Goal: Task Accomplishment & Management: Use online tool/utility

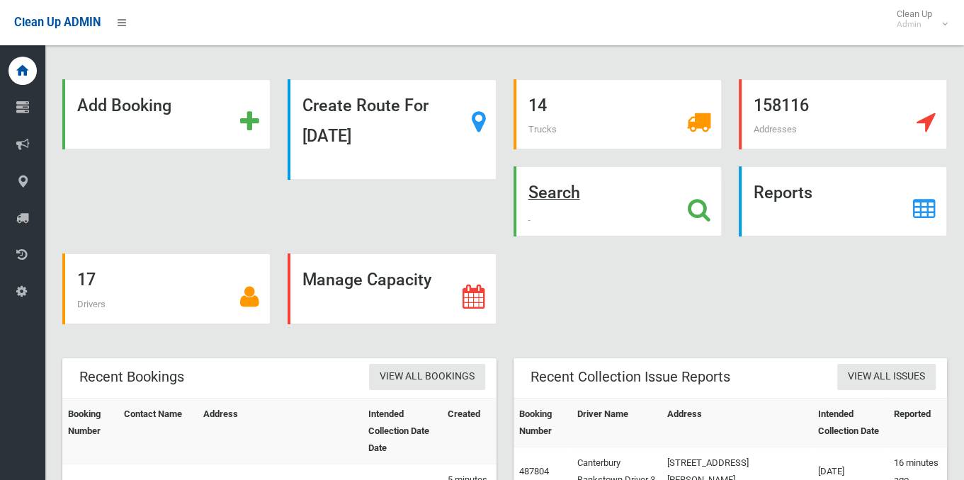
click at [545, 194] on strong "Search" at bounding box center [554, 193] width 52 height 20
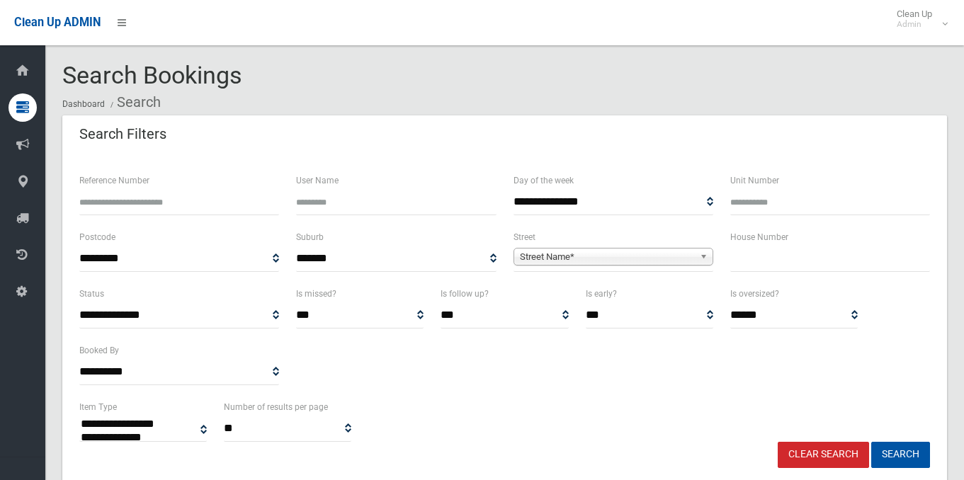
select select
click at [739, 254] on input "text" at bounding box center [830, 259] width 200 height 26
type input "**"
click at [585, 254] on span "Street Name*" at bounding box center [607, 257] width 174 height 17
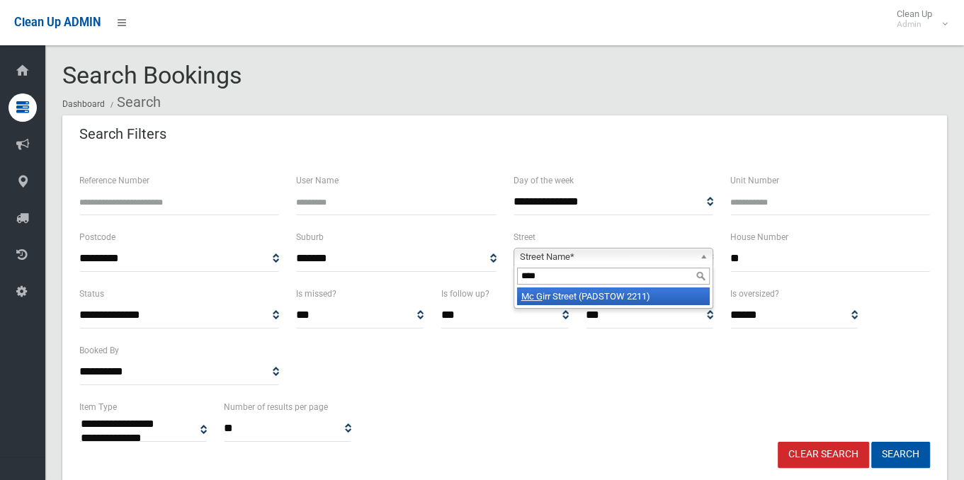
type input "****"
click at [591, 302] on li "Mc G irr Street (PADSTOW 2211)" at bounding box center [613, 297] width 193 height 18
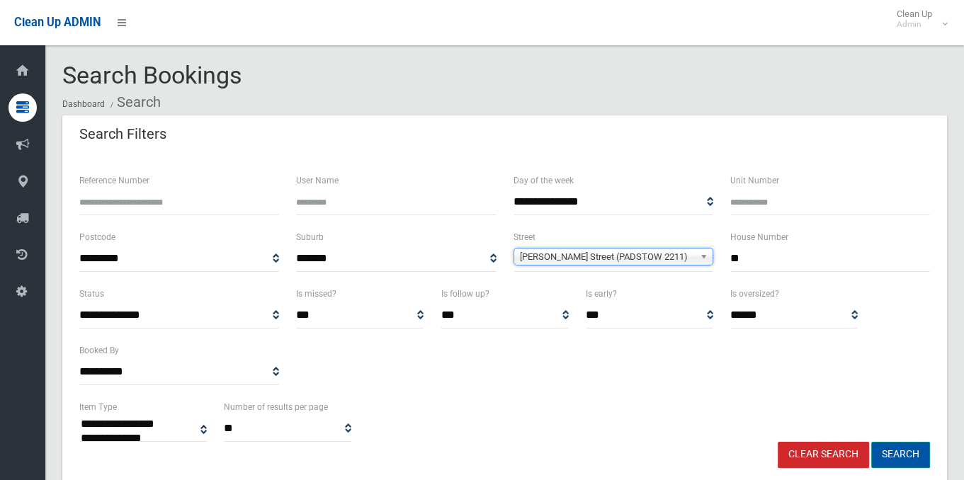
click at [897, 453] on button "Search" at bounding box center [900, 455] width 59 height 26
select select
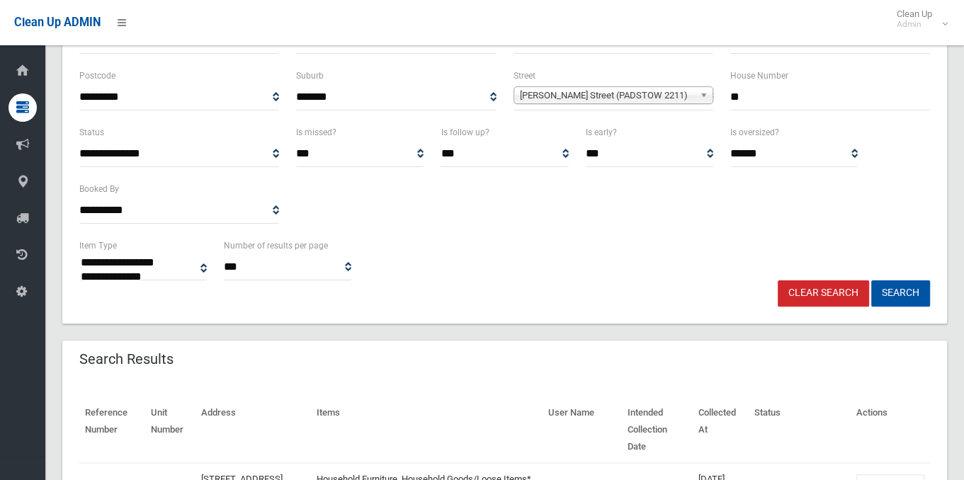
scroll to position [283, 0]
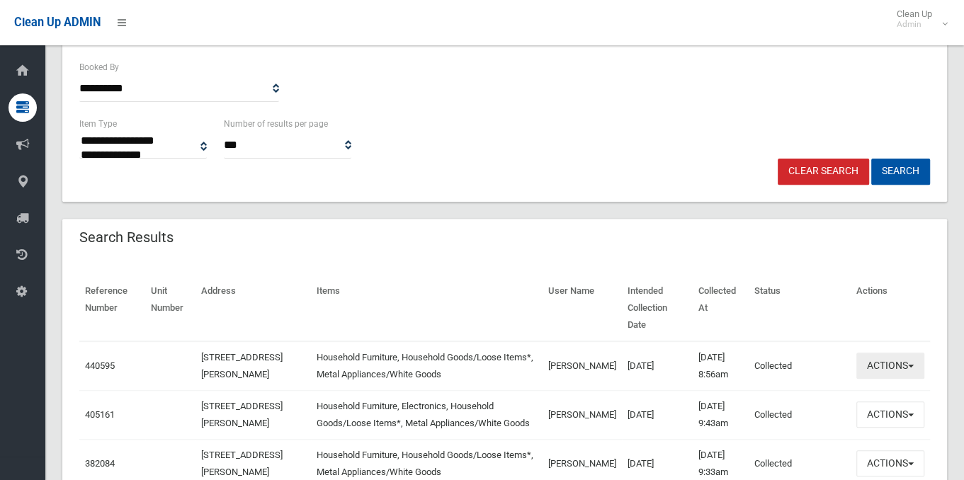
click at [912, 360] on button "Actions" at bounding box center [890, 366] width 68 height 26
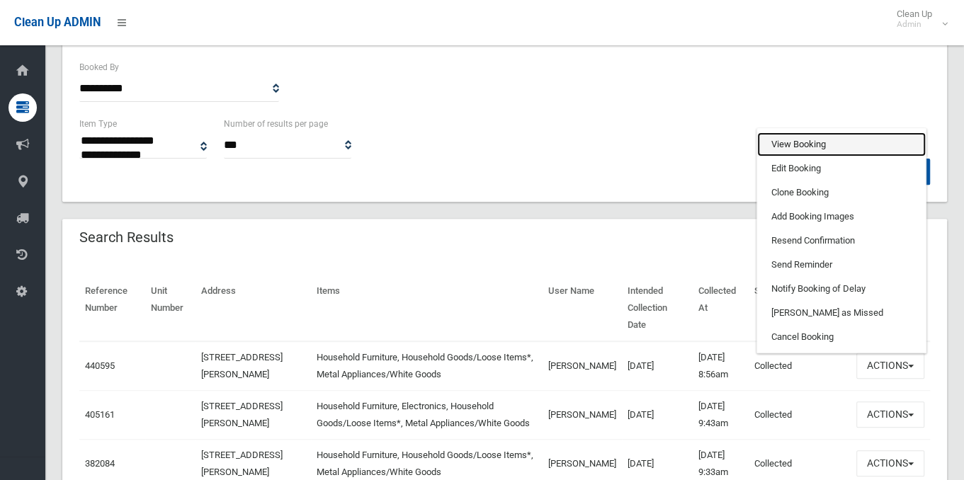
click at [831, 138] on link "View Booking" at bounding box center [841, 144] width 169 height 24
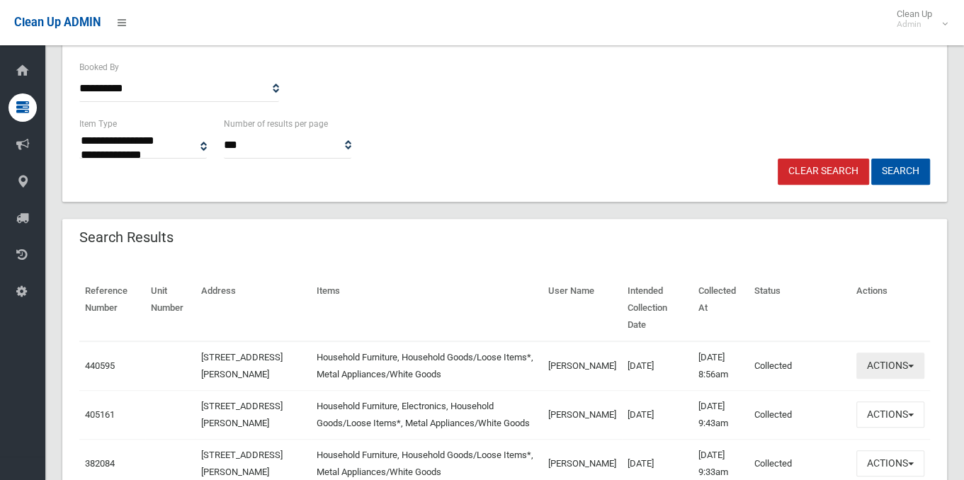
click at [914, 360] on button "Actions" at bounding box center [890, 366] width 68 height 26
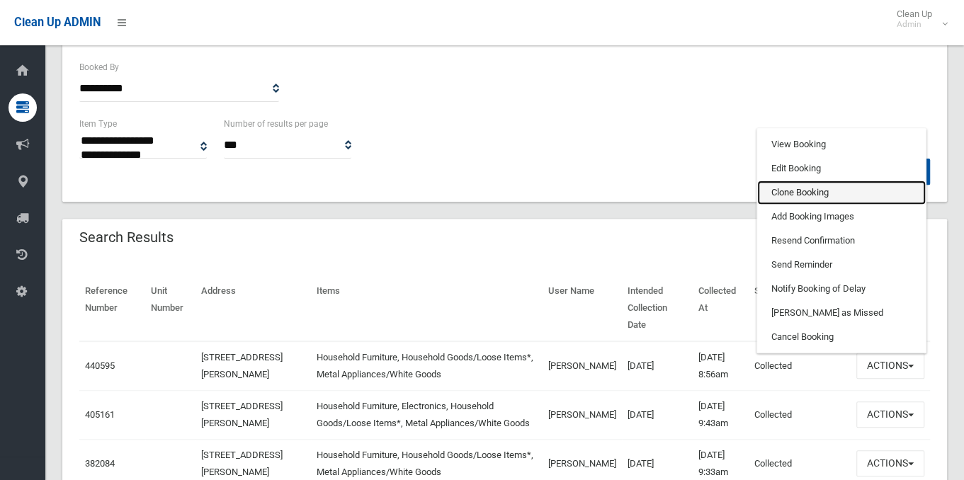
click at [816, 183] on link "Clone Booking" at bounding box center [841, 193] width 169 height 24
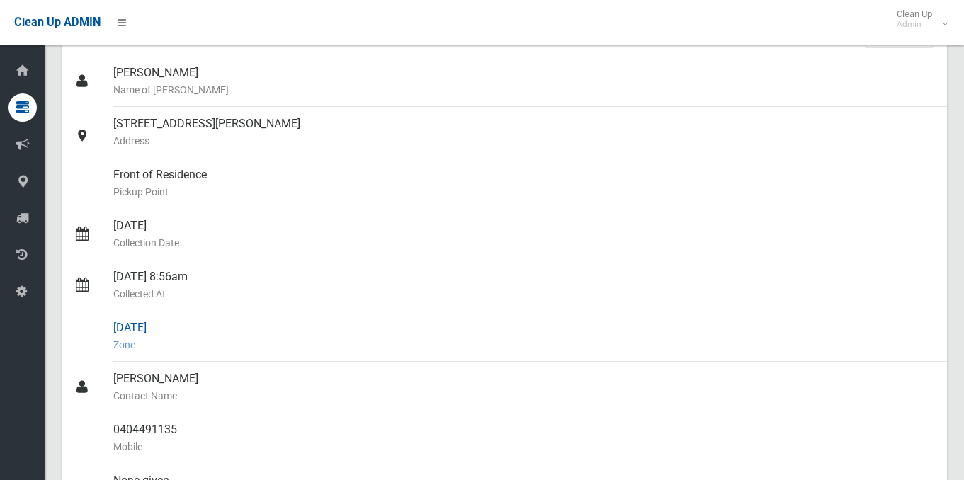
scroll to position [71, 0]
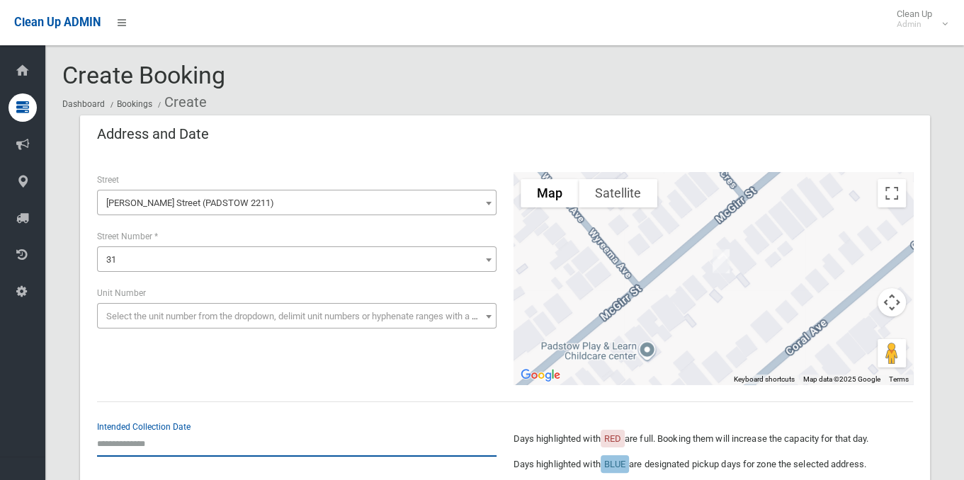
click at [125, 448] on input "text" at bounding box center [296, 444] width 399 height 26
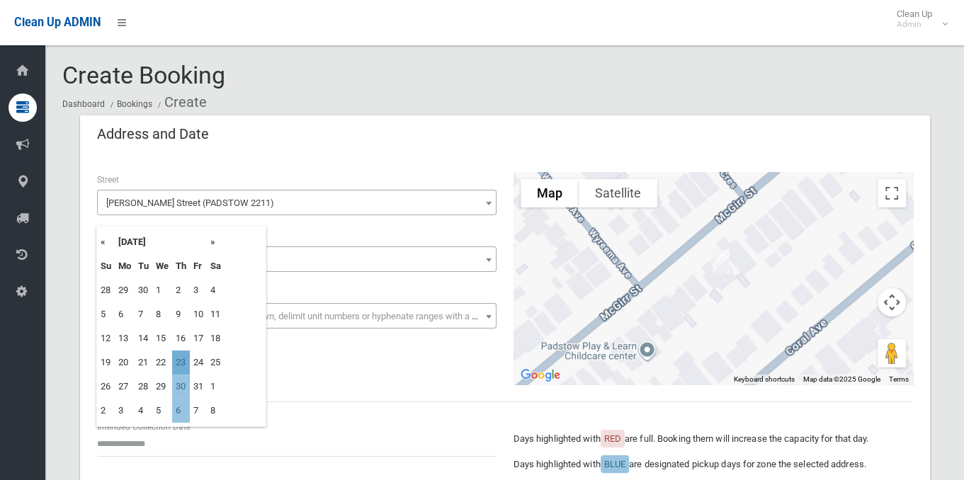
click at [183, 368] on td "23" at bounding box center [181, 363] width 18 height 24
type input "**********"
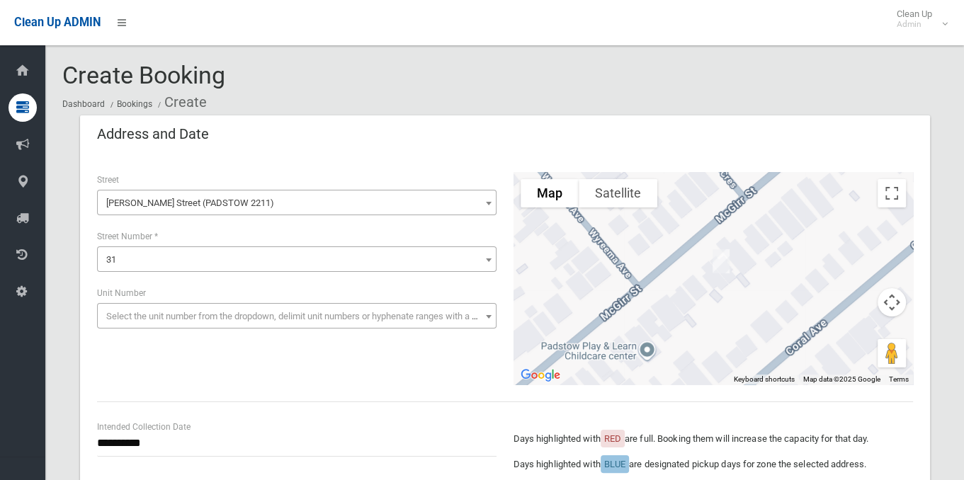
scroll to position [212, 0]
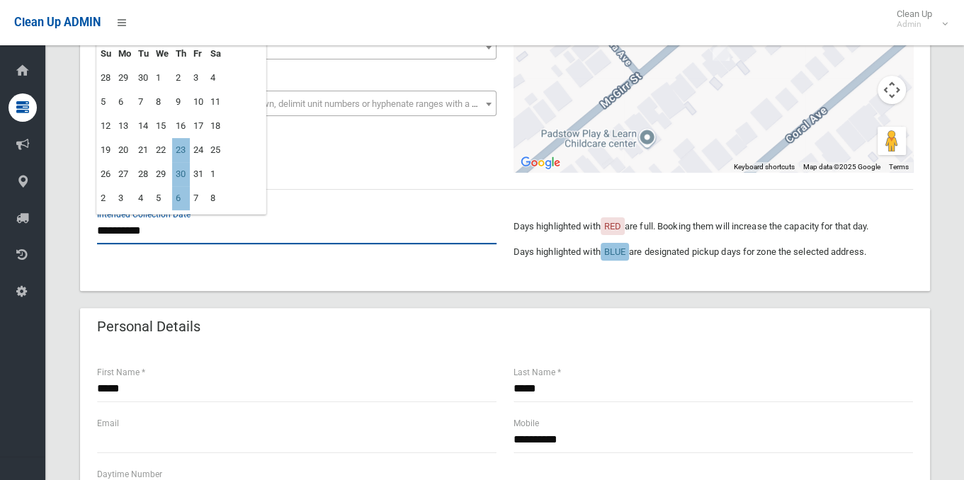
click at [139, 236] on input "**********" at bounding box center [296, 231] width 399 height 26
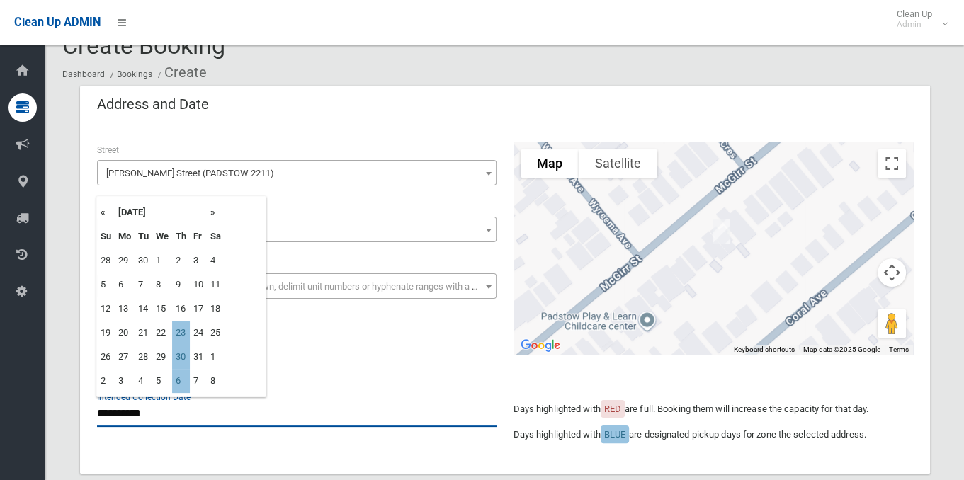
scroll to position [0, 0]
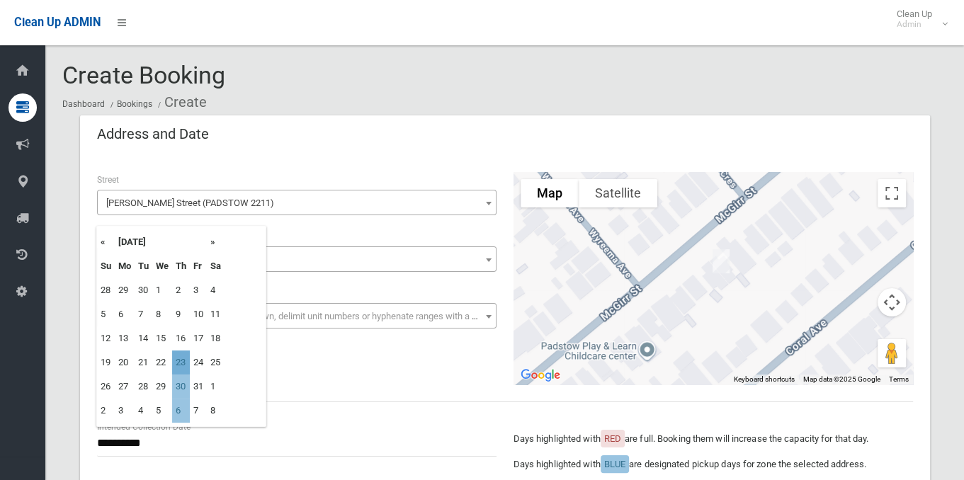
click at [188, 368] on td "23" at bounding box center [181, 363] width 18 height 24
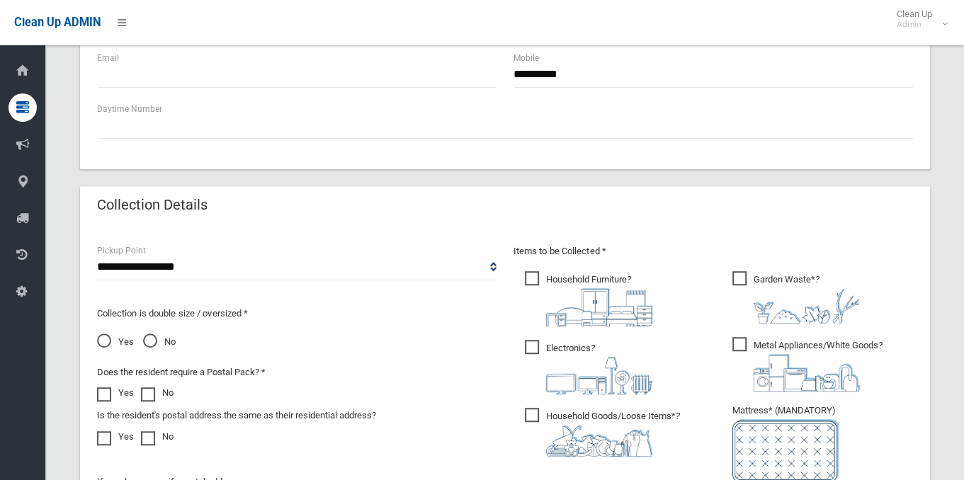
scroll to position [567, 0]
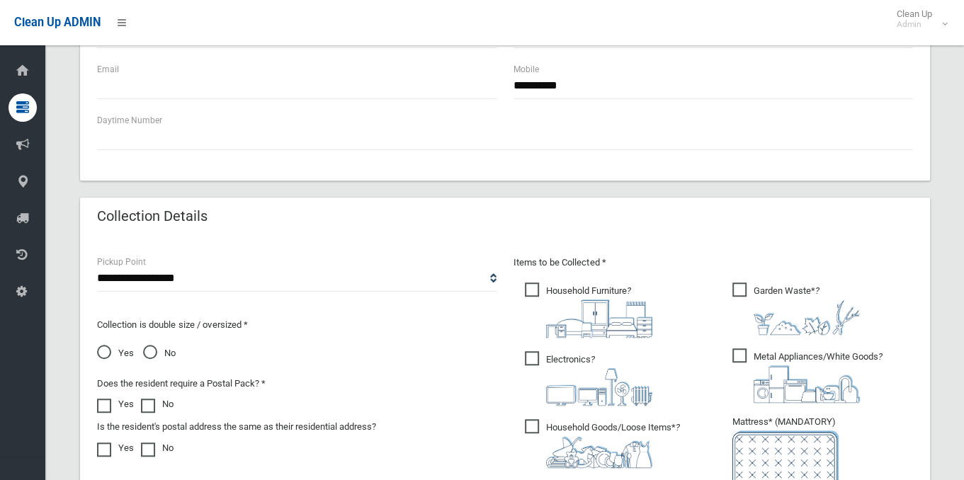
click at [745, 283] on span "Garden Waste* ?" at bounding box center [795, 309] width 127 height 52
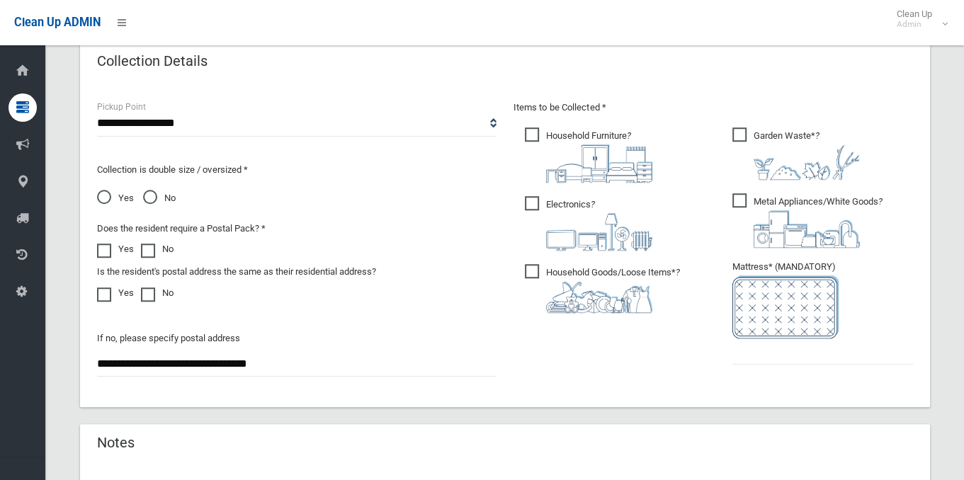
scroll to position [779, 0]
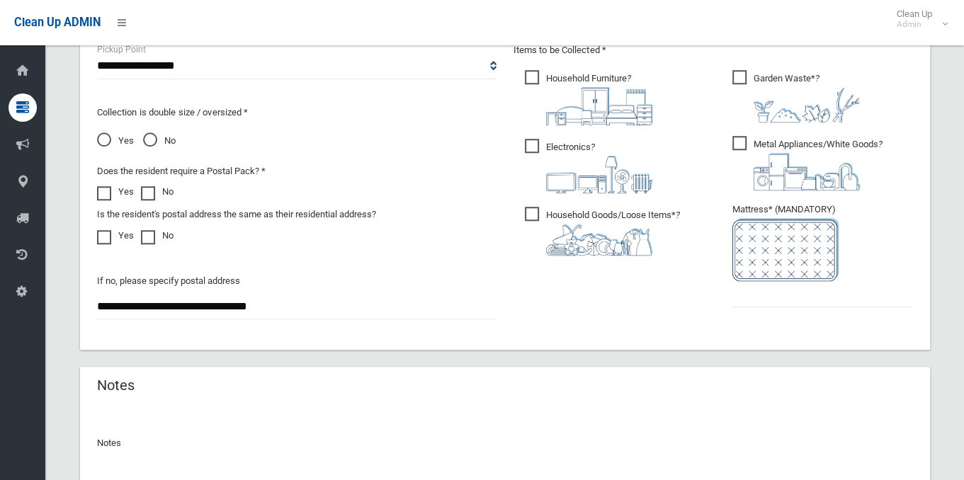
click at [33, 273] on ul "Dashboard Tasks / Bookings All Bookings Today's Bookings Add Booking Add Retros…" at bounding box center [28, 181] width 56 height 249
click at [28, 281] on ul "Dashboard Tasks / Bookings All Bookings Today's Bookings Add Booking Add Retros…" at bounding box center [28, 181] width 56 height 249
click at [753, 299] on input "text" at bounding box center [822, 294] width 181 height 26
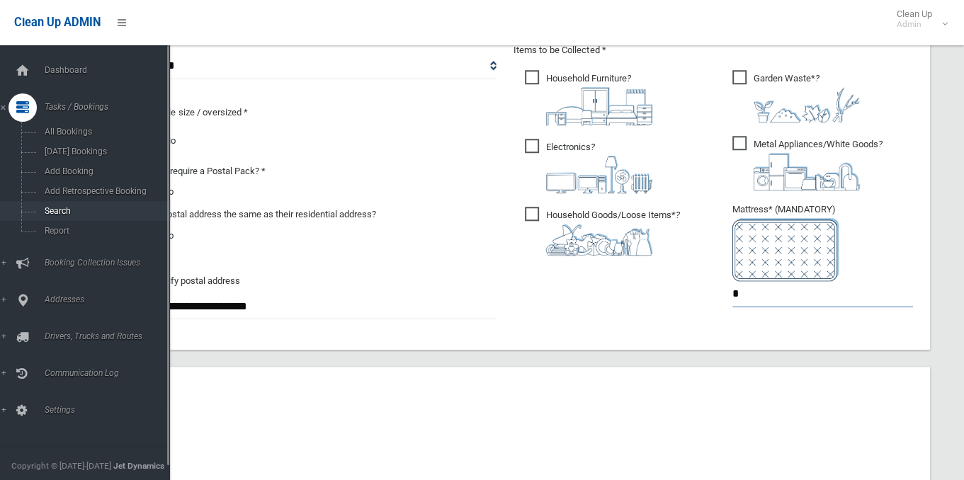
type input "*"
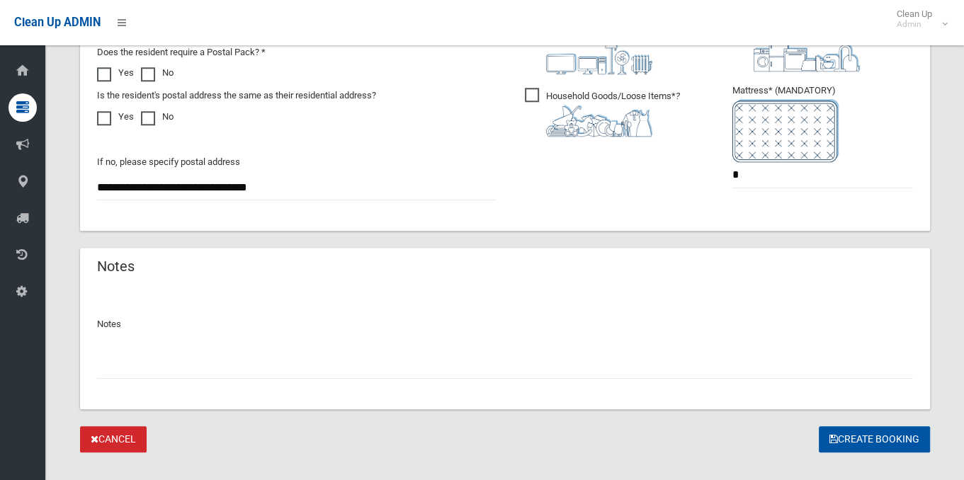
scroll to position [920, 0]
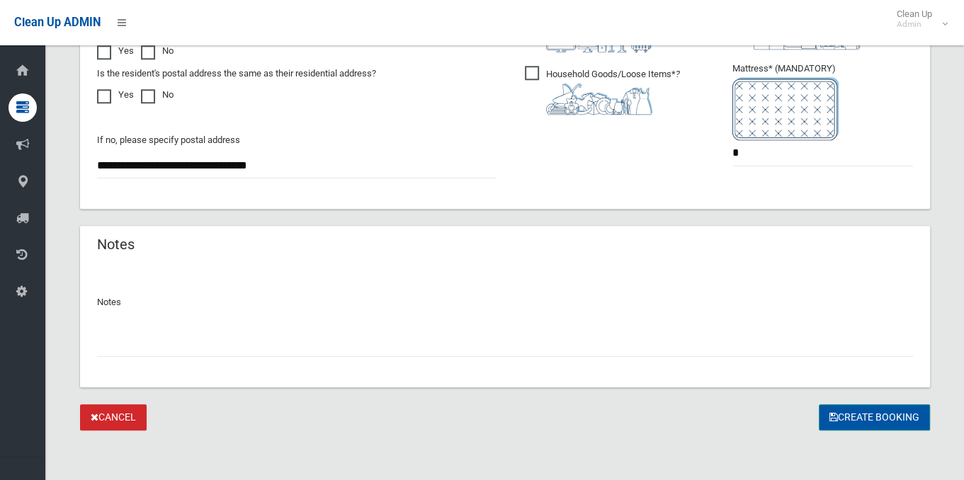
click at [875, 418] on button "Create Booking" at bounding box center [874, 417] width 111 height 26
